Goal: Entertainment & Leisure: Consume media (video, audio)

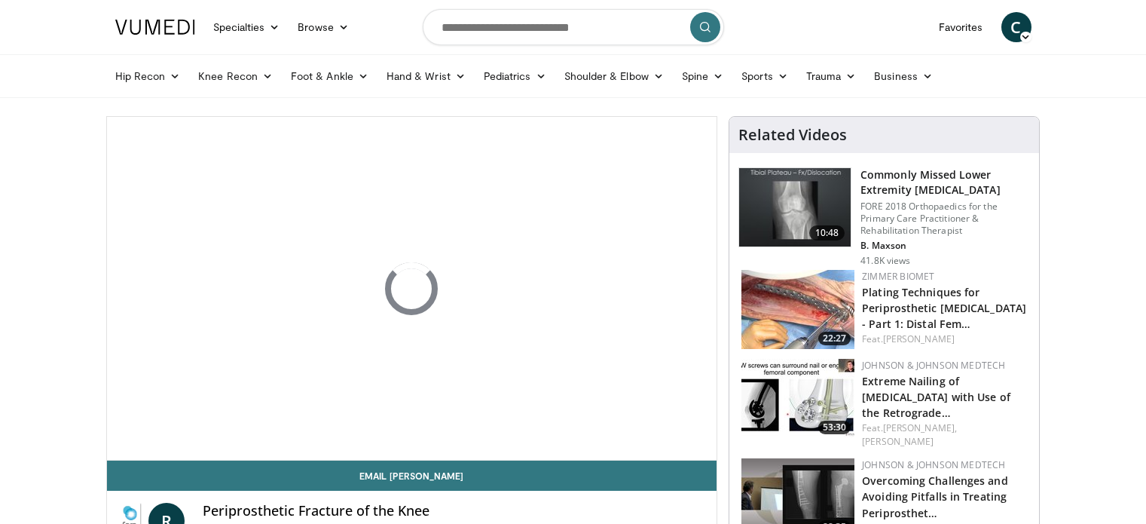
scroll to position [142, 0]
